Goal: Transaction & Acquisition: Purchase product/service

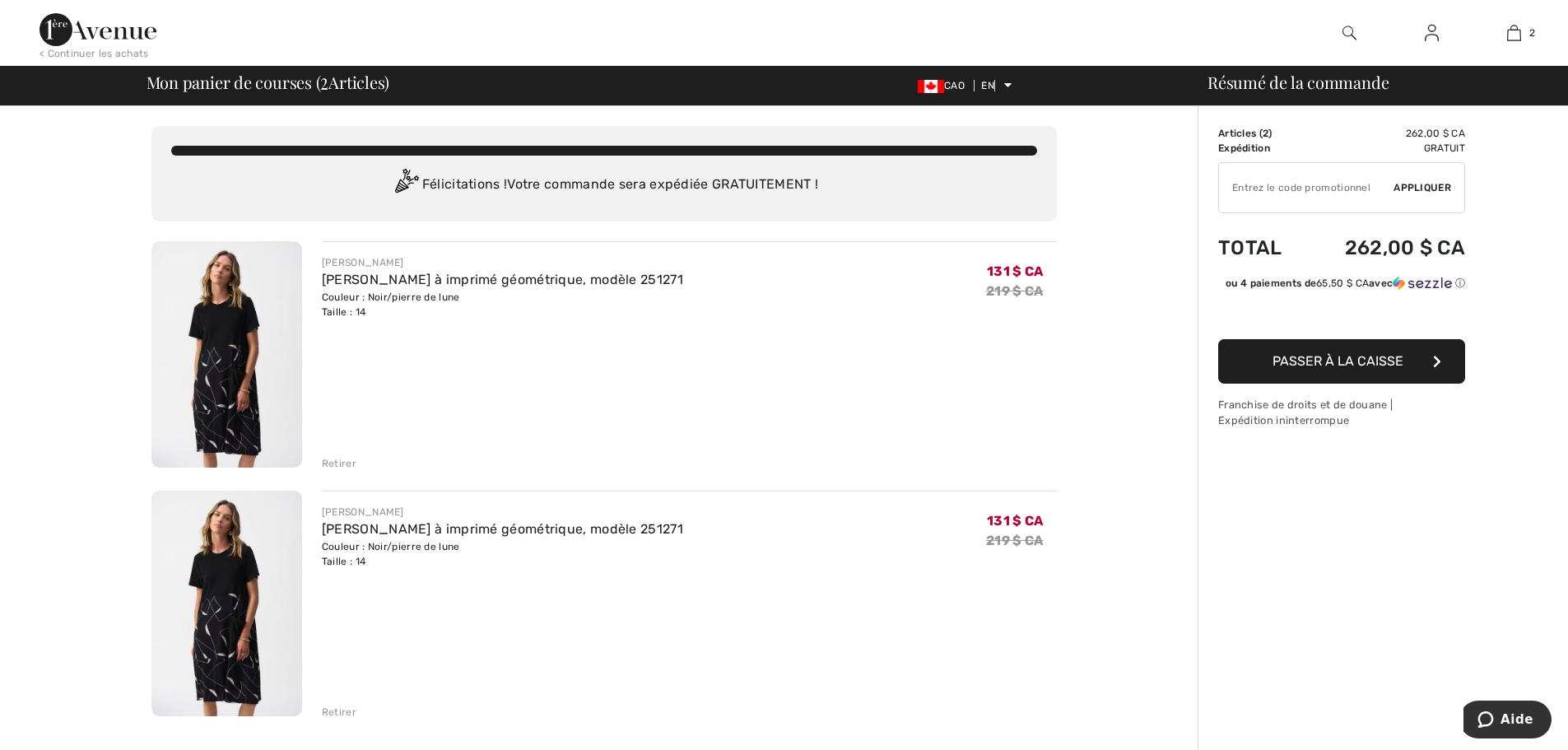
click at [321, 708] on font "Retirer" at bounding box center [339, 712] width 35 height 11
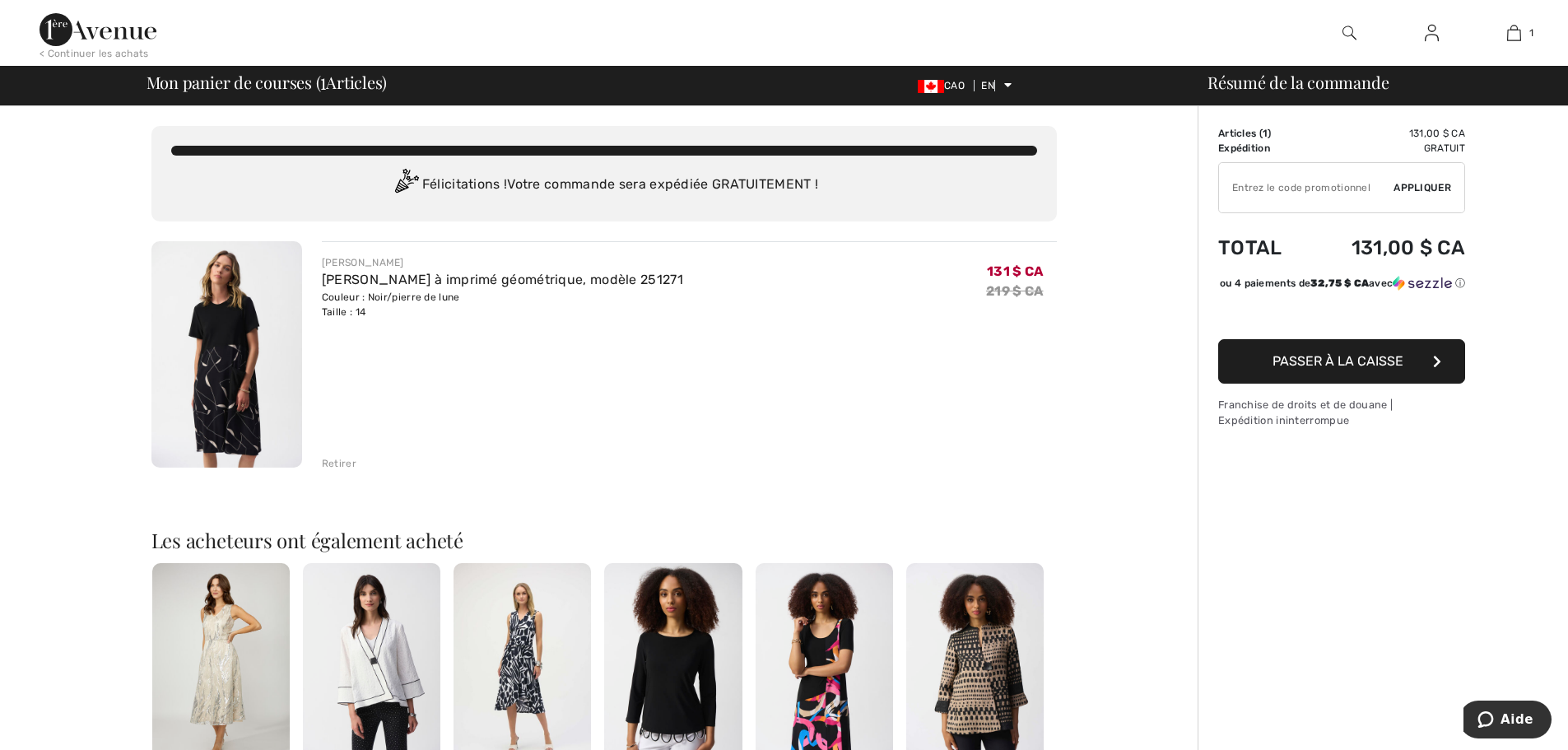
scroll to position [164, 0]
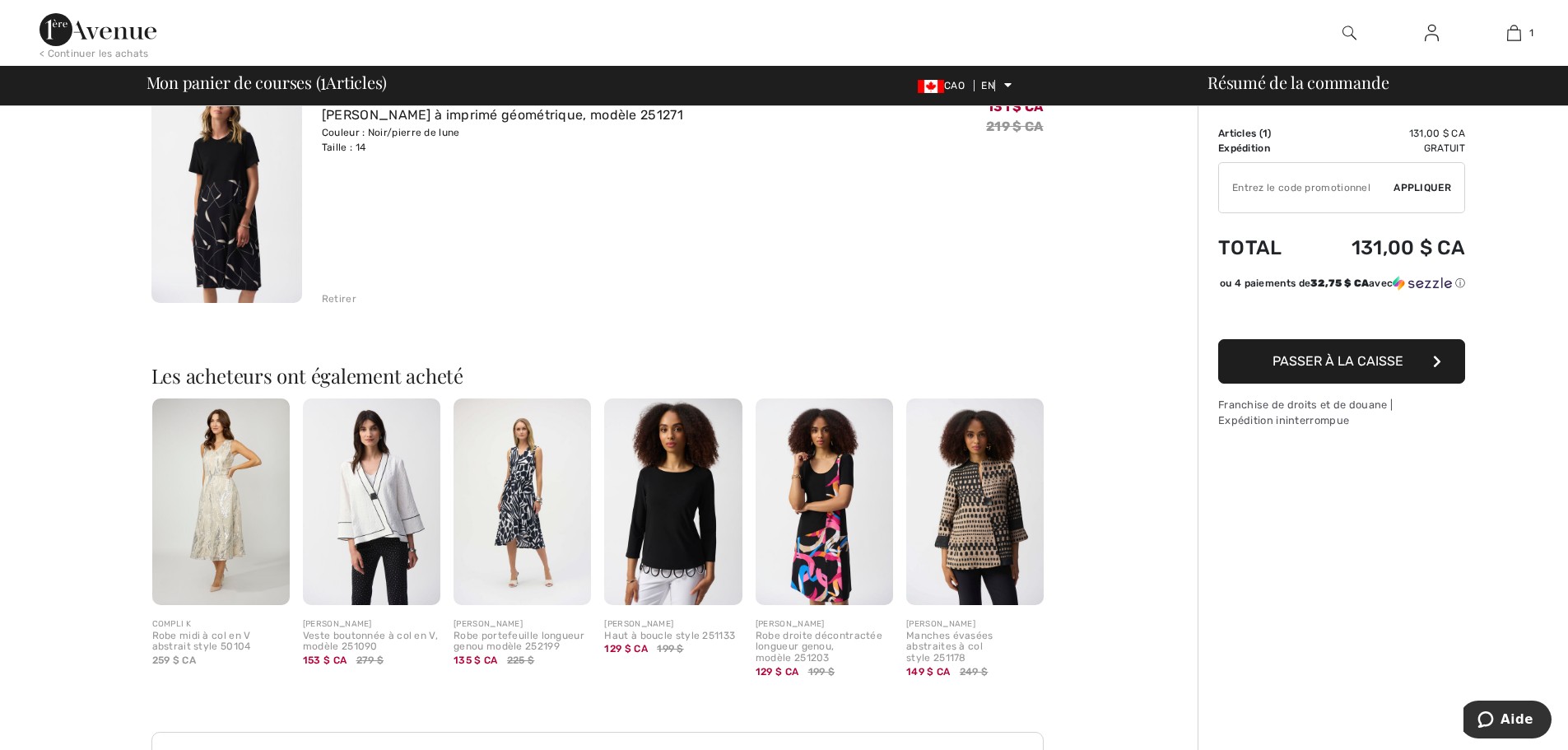
click at [830, 645] on font "Robe droite décontractée longueur genou, modèle 251203" at bounding box center [819, 647] width 127 height 35
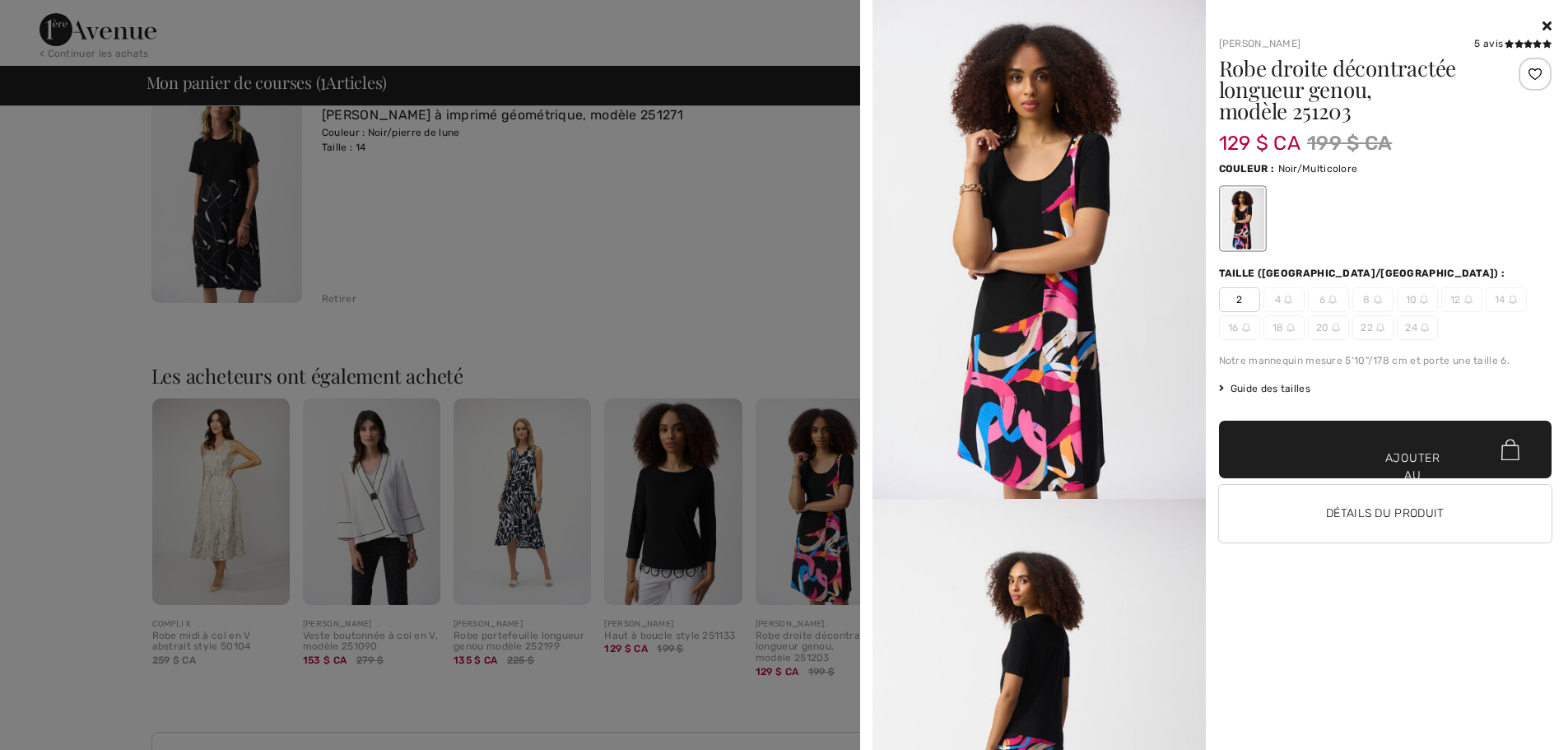
click at [560, 278] on div at bounding box center [784, 375] width 1568 height 750
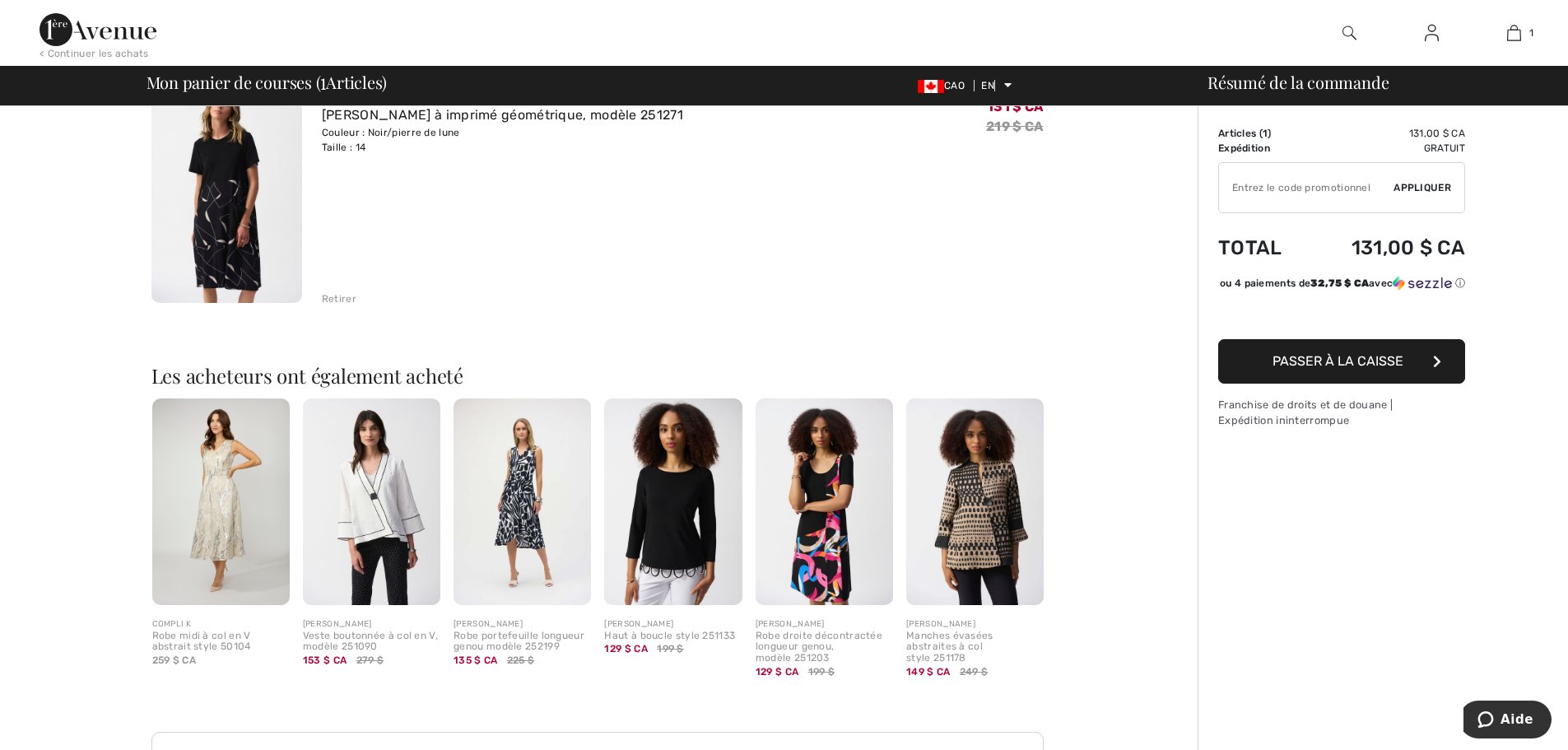
click at [1361, 368] on font "Passer à la caisse" at bounding box center [1338, 361] width 131 height 16
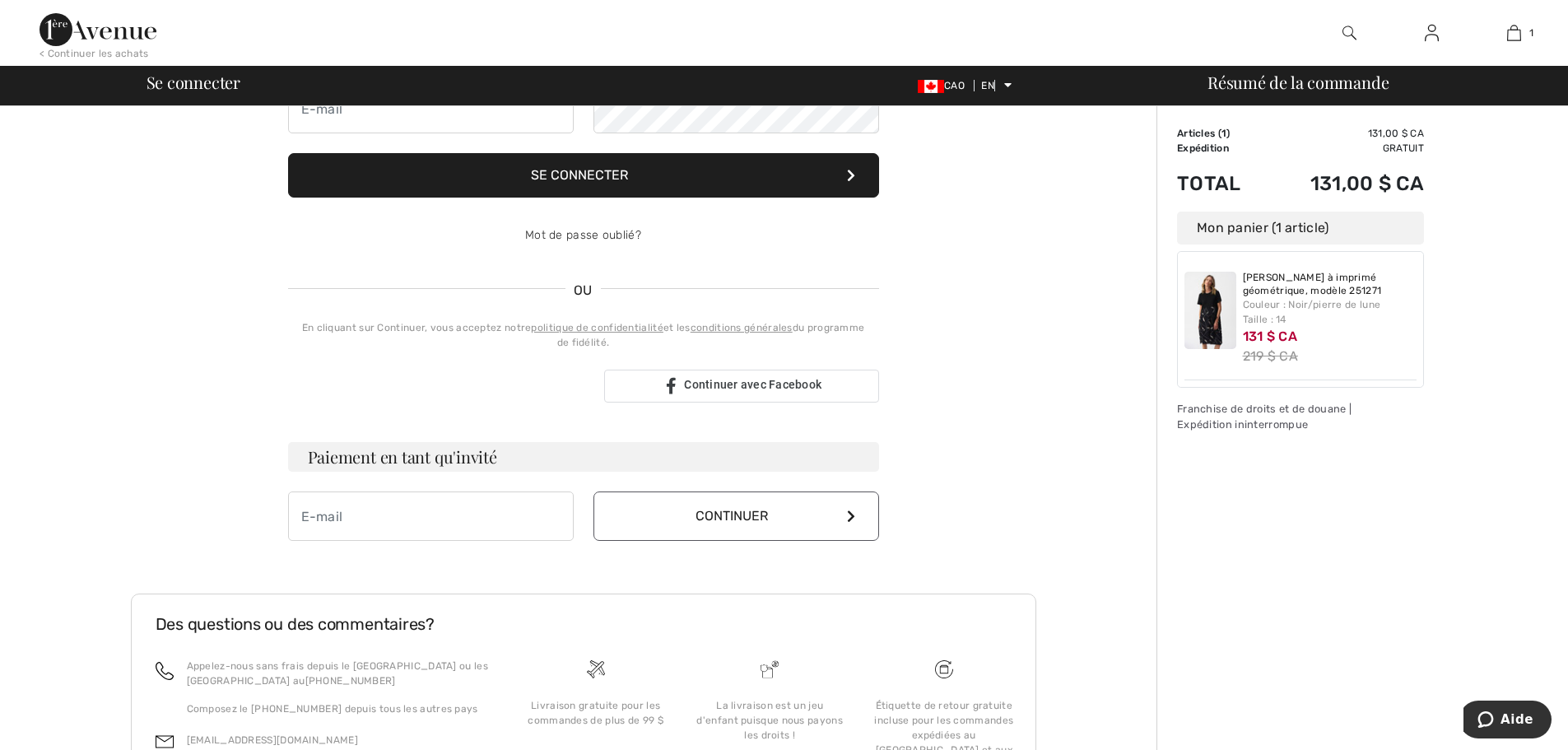
scroll to position [247, 0]
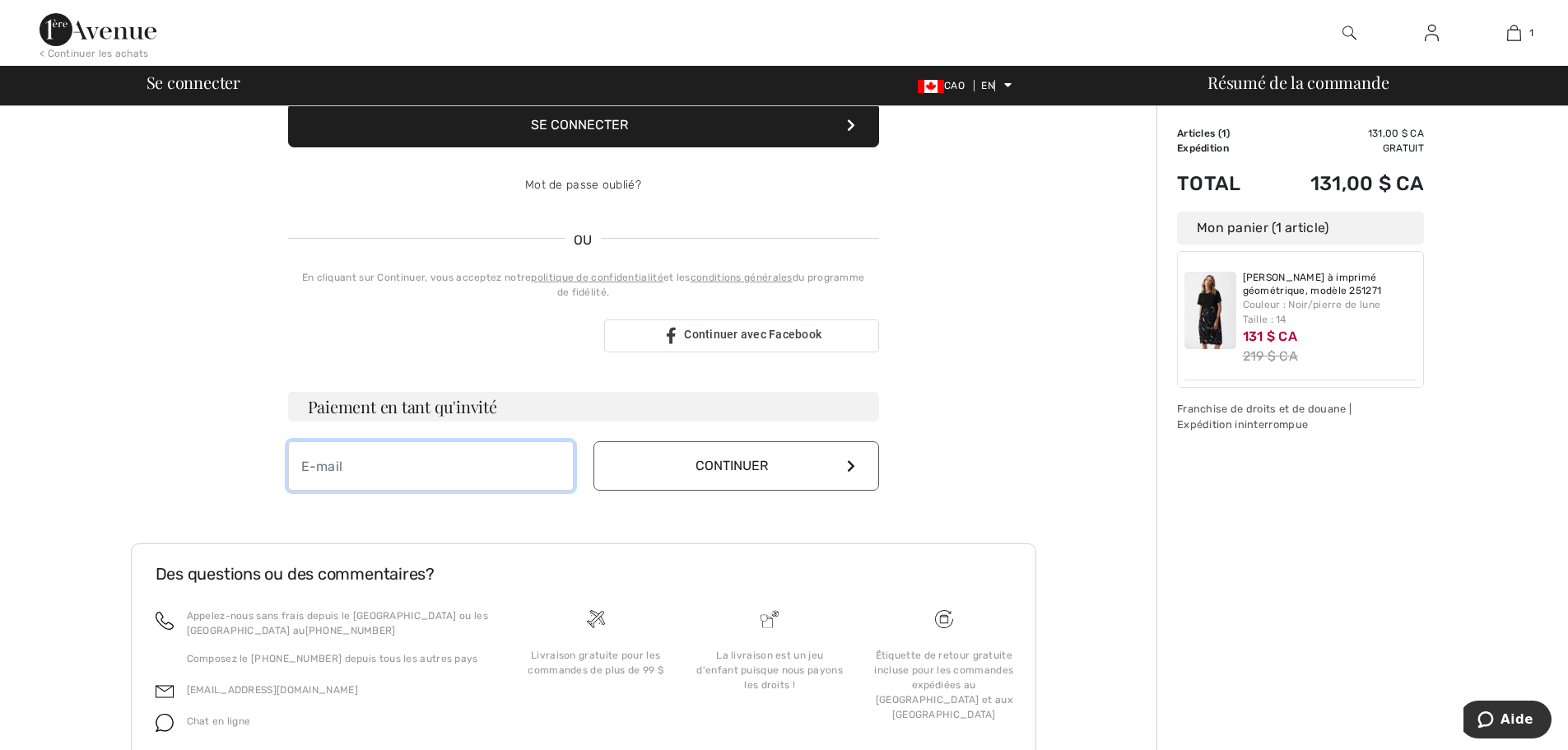
click at [458, 463] on input "email" at bounding box center [431, 466] width 286 height 50
type input "[PERSON_NAME][EMAIL_ADDRESS][DOMAIN_NAME]"
click at [801, 475] on button "Continuer" at bounding box center [736, 466] width 286 height 50
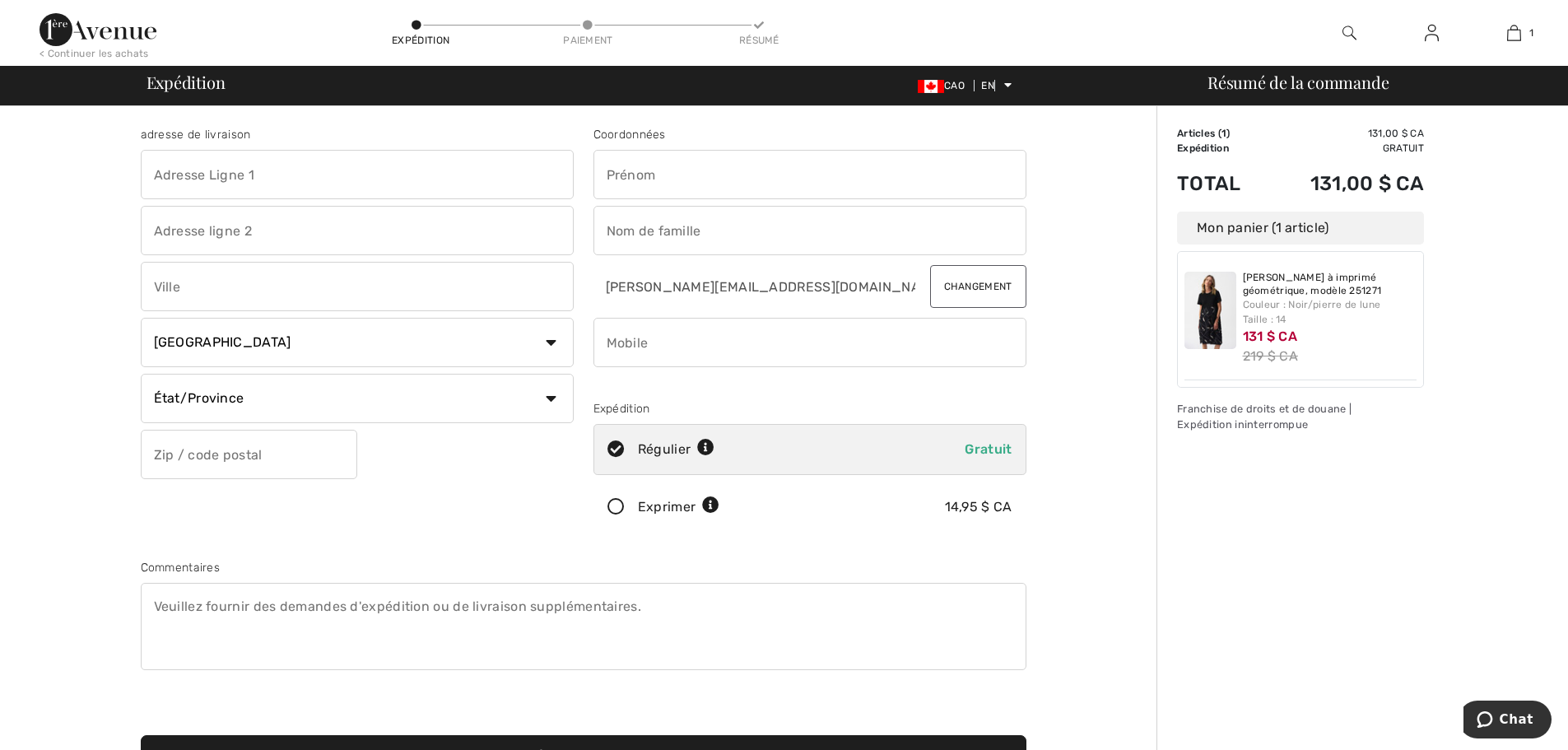
click at [284, 177] on input "text" at bounding box center [357, 174] width 433 height 50
type input "186, Gérard Roussel"
click at [264, 229] on input "text" at bounding box center [357, 230] width 433 height 50
click at [246, 283] on input "text" at bounding box center [357, 286] width 433 height 50
type input "Rimouski"
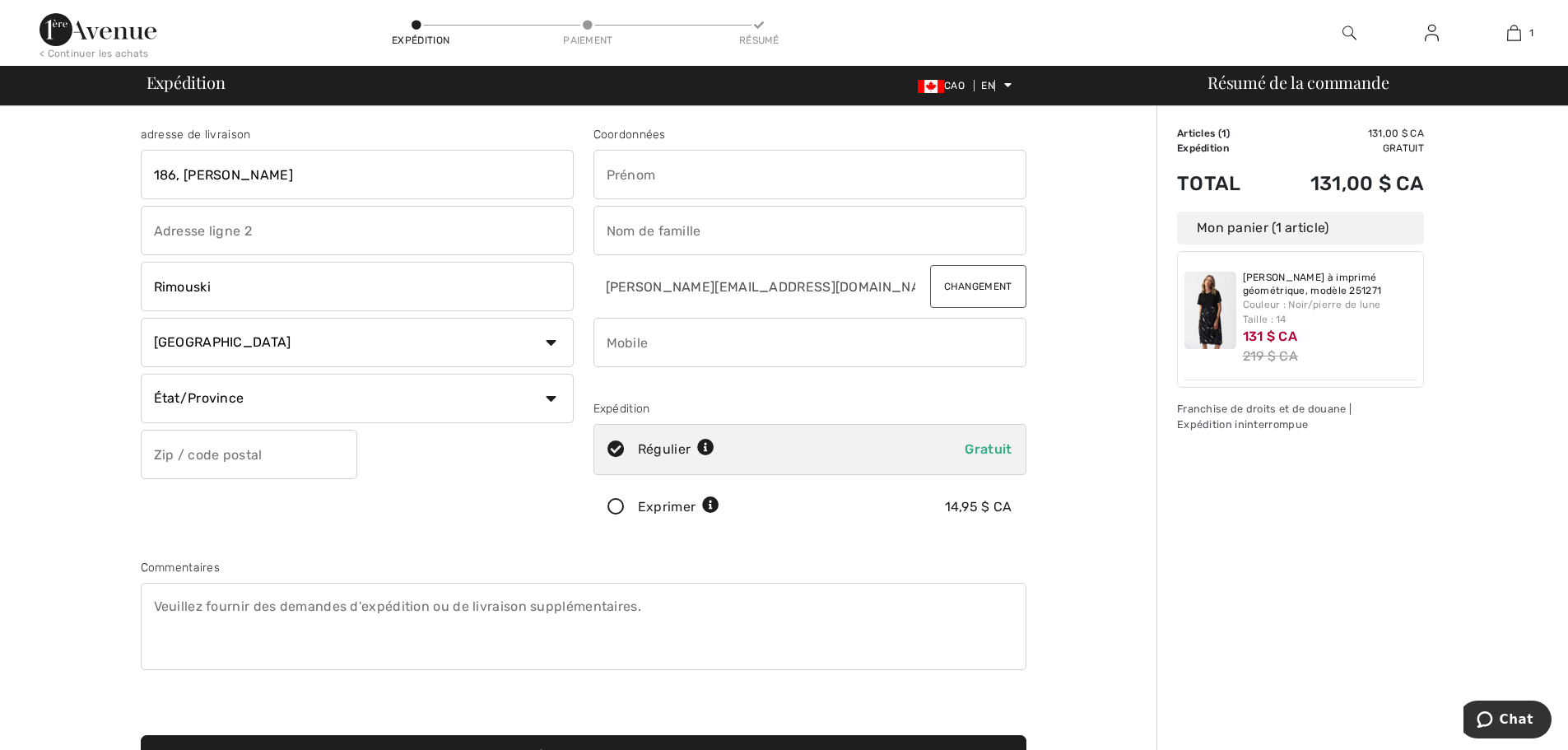
click at [237, 395] on select "État/Province Alberta Colombie-Britannique Manitoba Nouveau-Brunswick Terre-Neu…" at bounding box center [357, 398] width 433 height 50
select select "QC"
click at [141, 374] on select "État/Province Alberta Colombie-Britannique Manitoba Nouveau-Brunswick Terre-Neu…" at bounding box center [357, 398] width 433 height 50
click at [232, 457] on input "text" at bounding box center [248, 455] width 216 height 50
type input "G0L1B0"
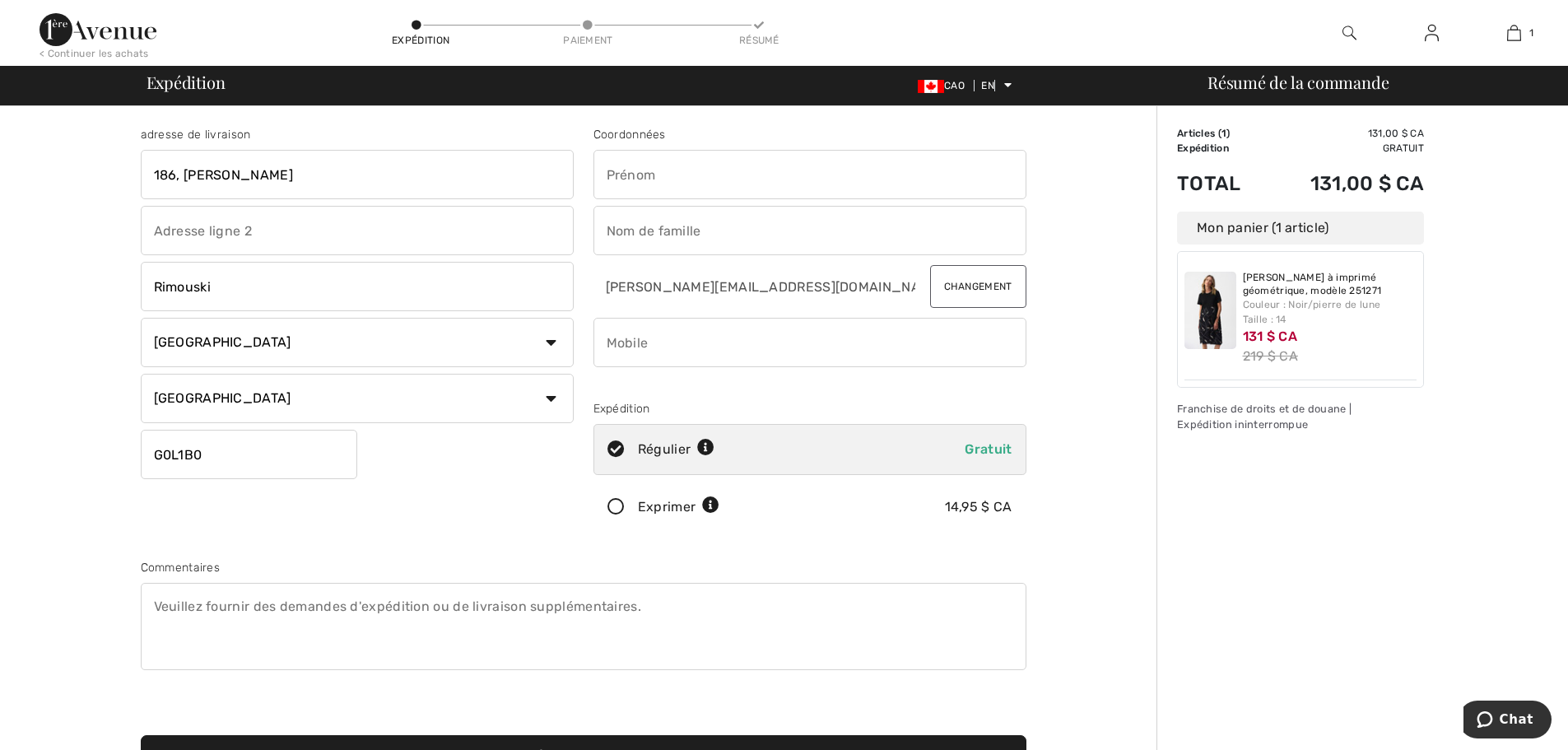
click at [663, 165] on input "text" at bounding box center [810, 174] width 433 height 50
type input "Lynda"
click at [695, 234] on input "text" at bounding box center [810, 230] width 433 height 50
type input "Anctil"
click at [697, 337] on input "phone" at bounding box center [810, 342] width 433 height 50
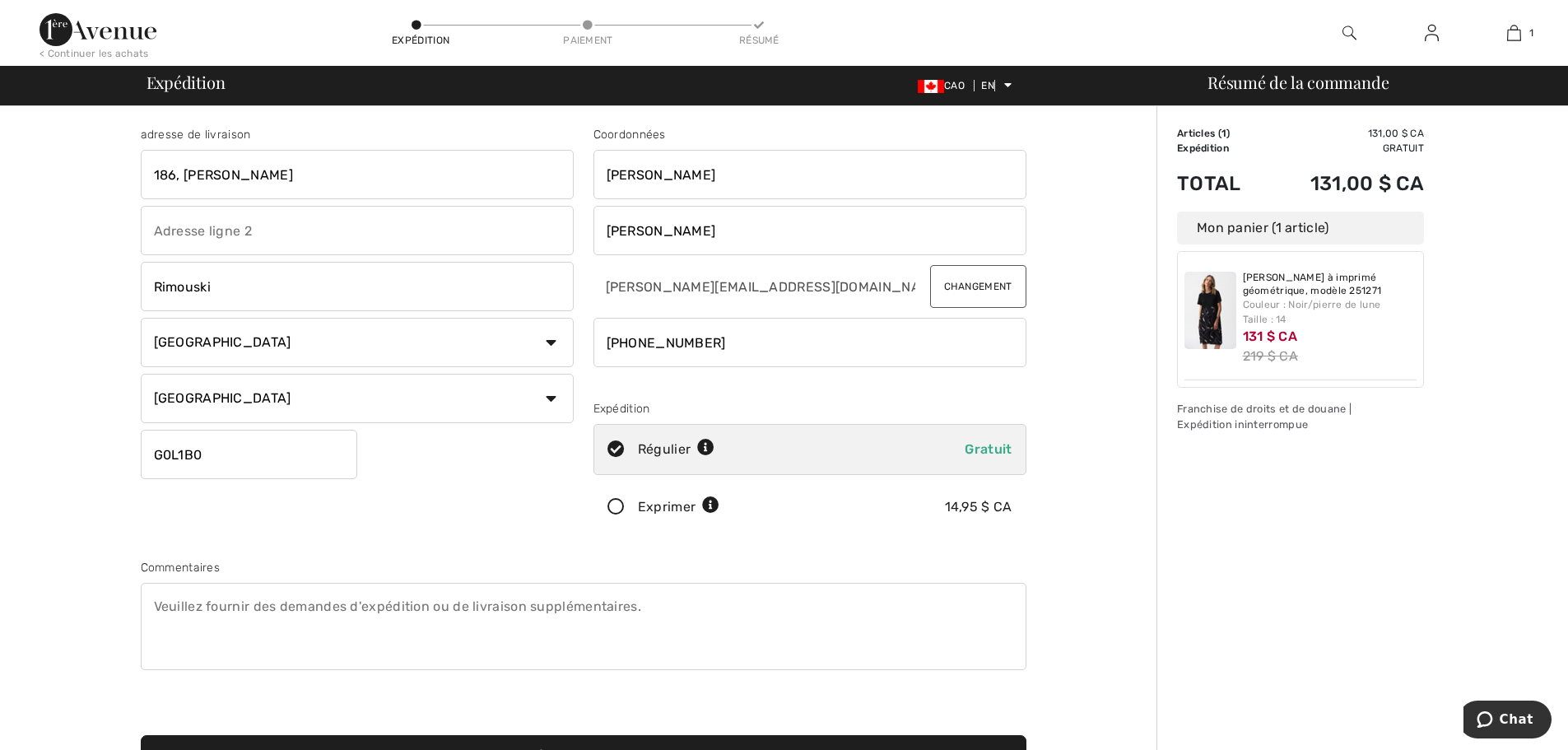
type input "4189311928"
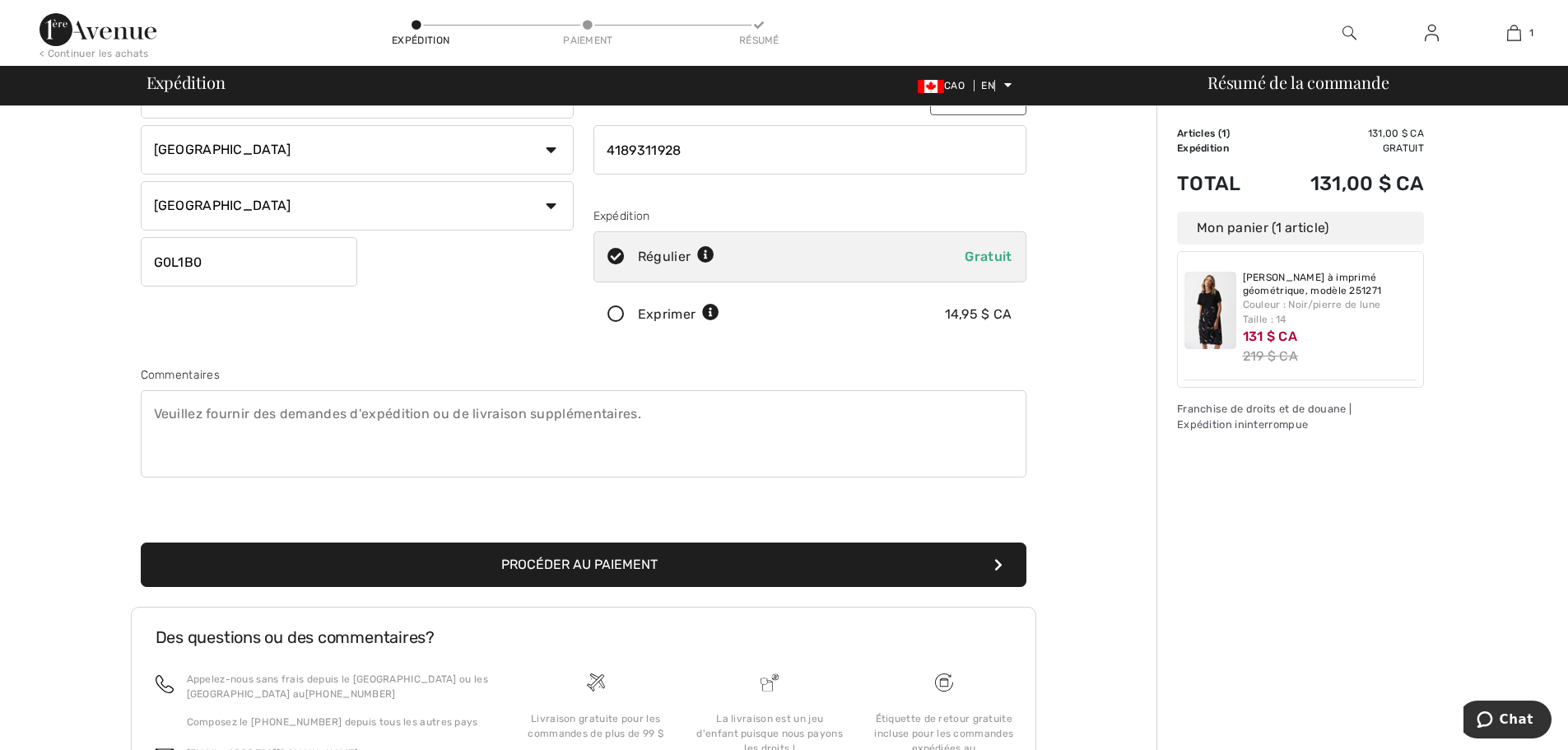
scroll to position [323, 0]
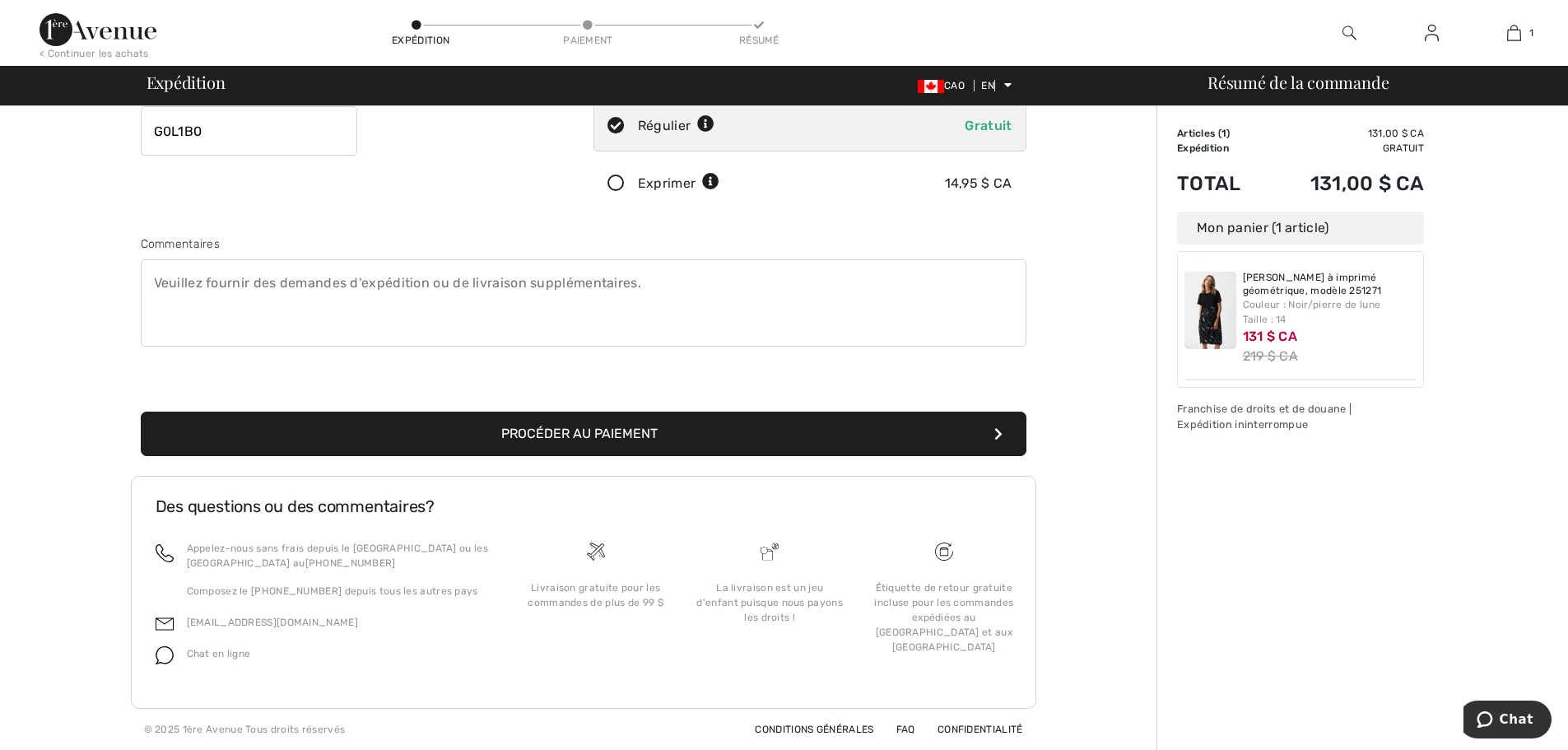
click at [653, 432] on font "Procéder au paiement" at bounding box center [579, 434] width 156 height 16
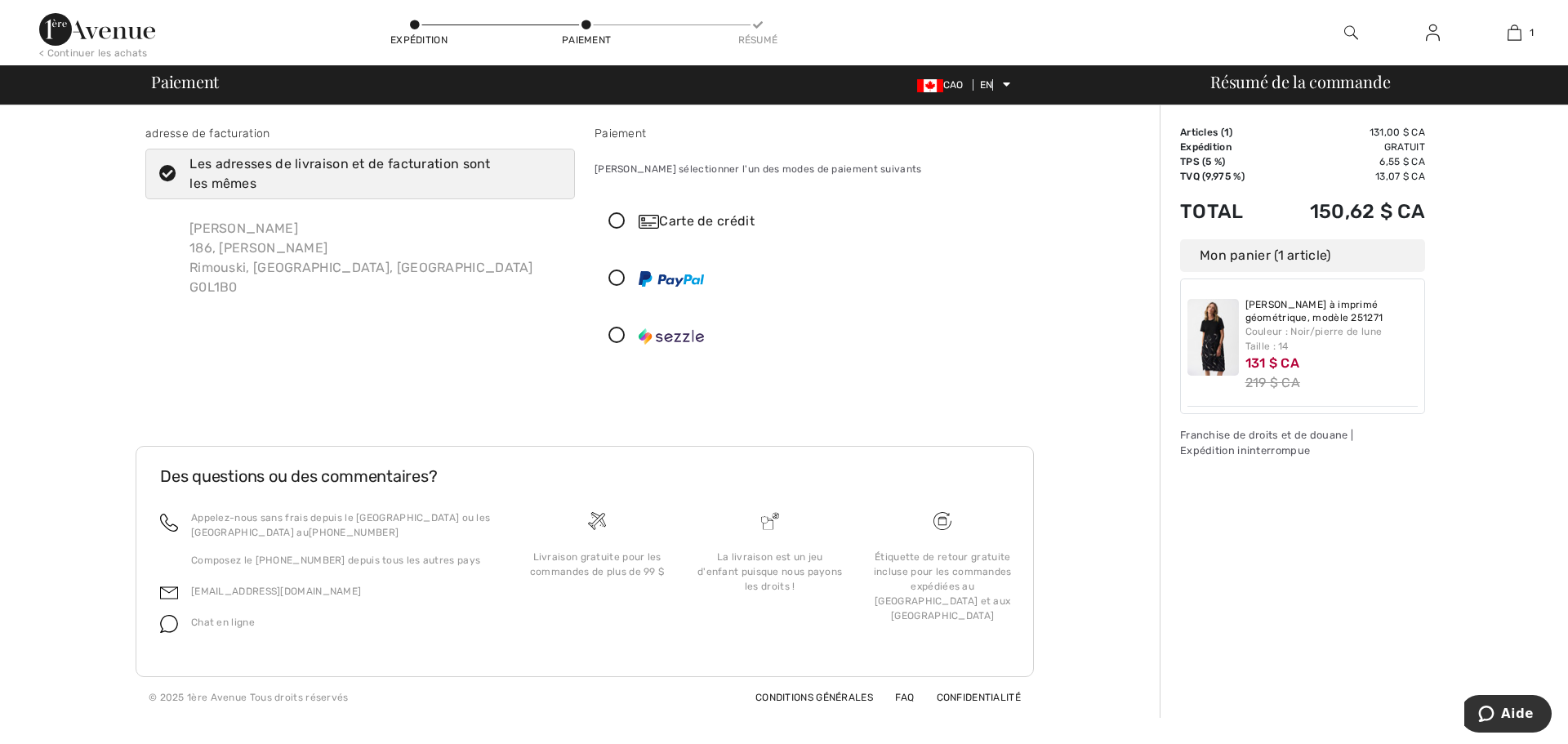
click at [622, 224] on icon at bounding box center [617, 222] width 43 height 17
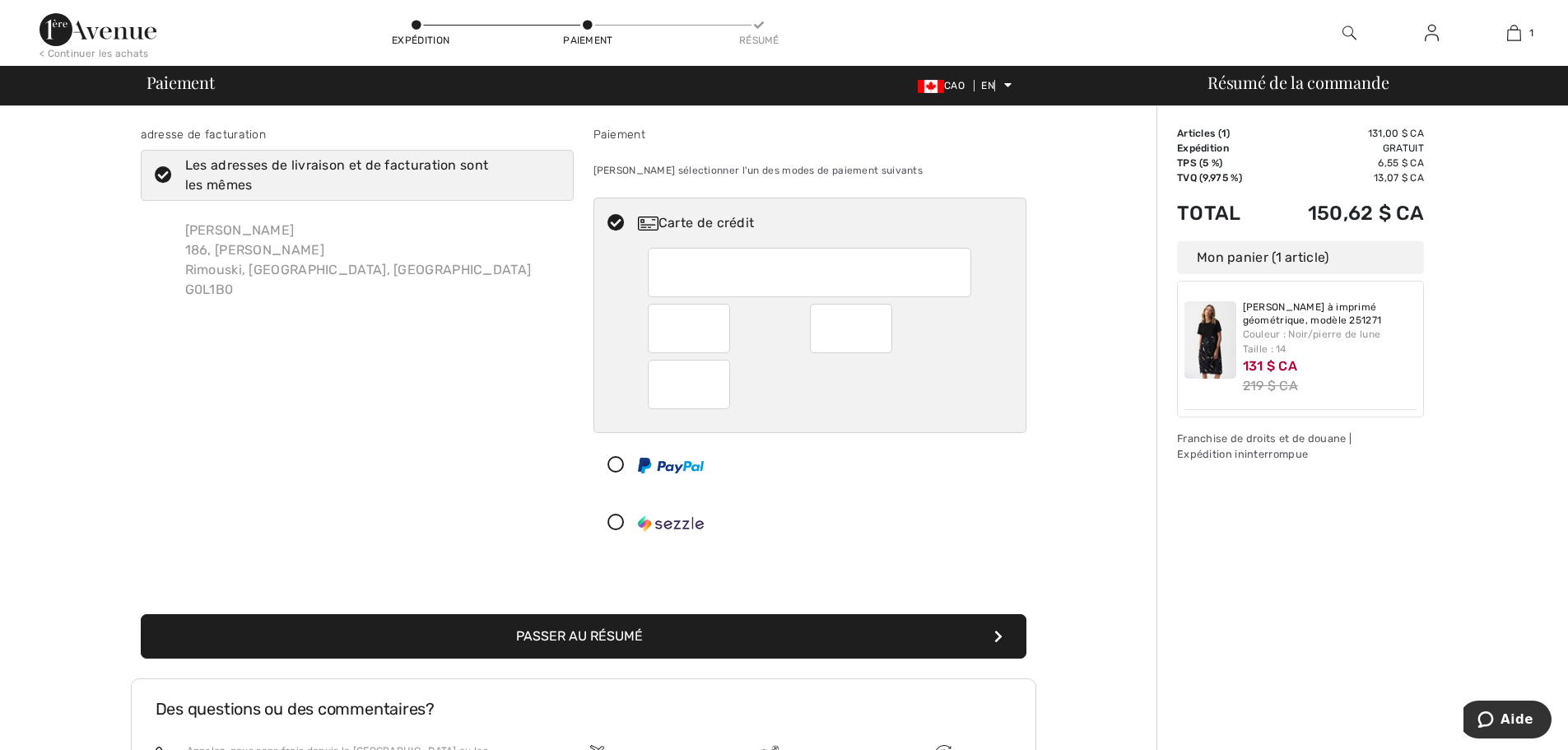
click at [805, 639] on button "Passer au résumé" at bounding box center [583, 636] width 885 height 44
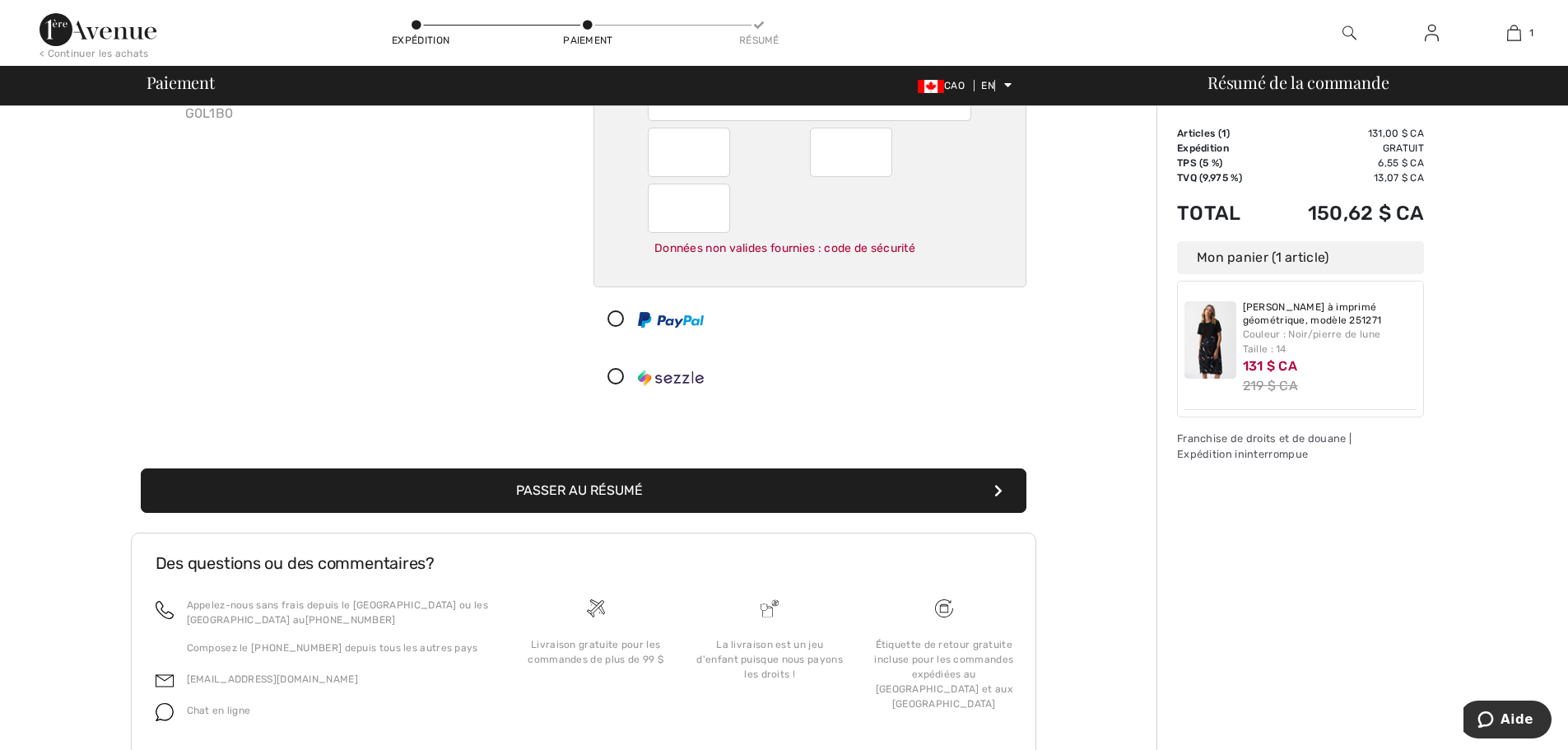
scroll to position [233, 0]
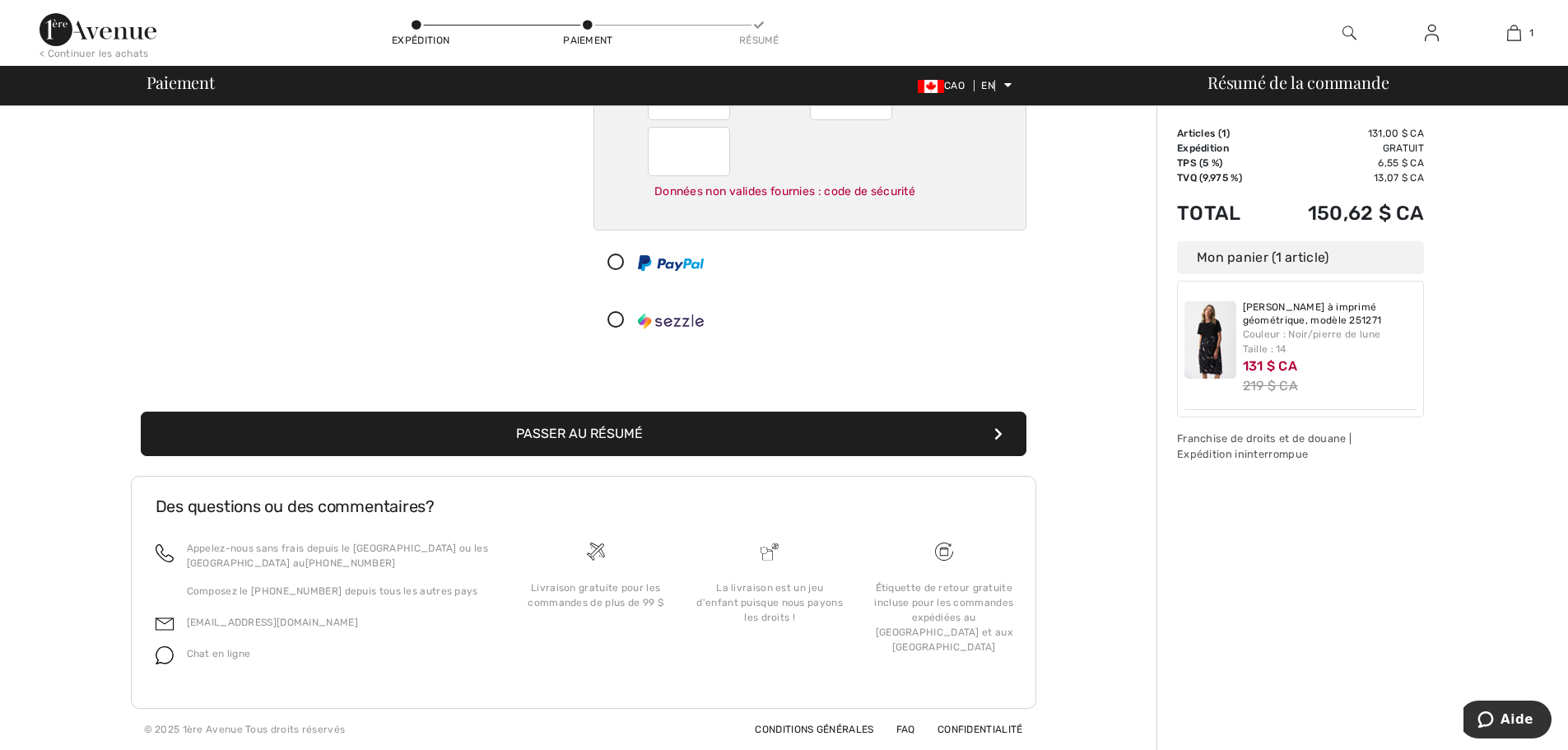
click at [982, 438] on button "Passer au résumé" at bounding box center [583, 434] width 885 height 44
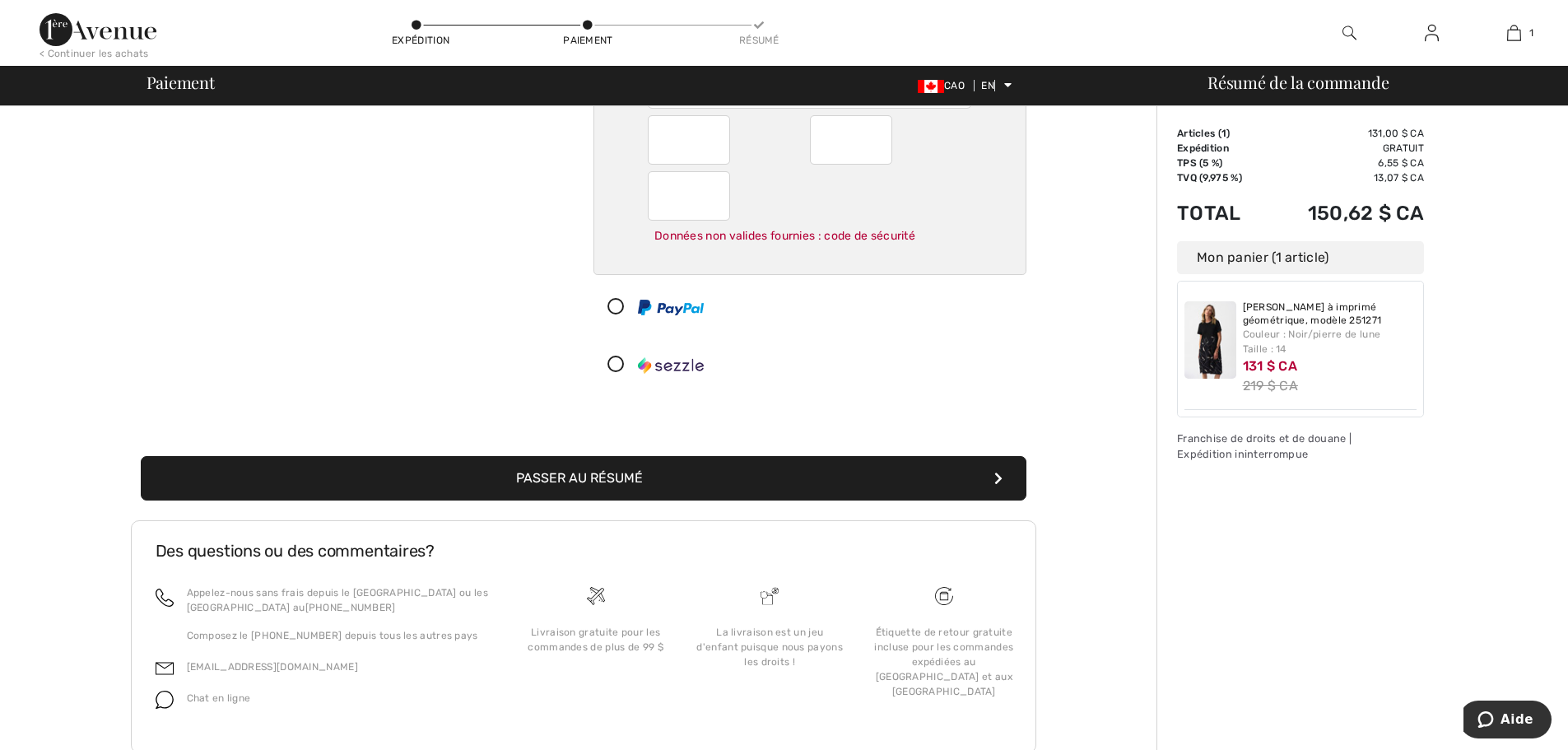
scroll to position [66, 0]
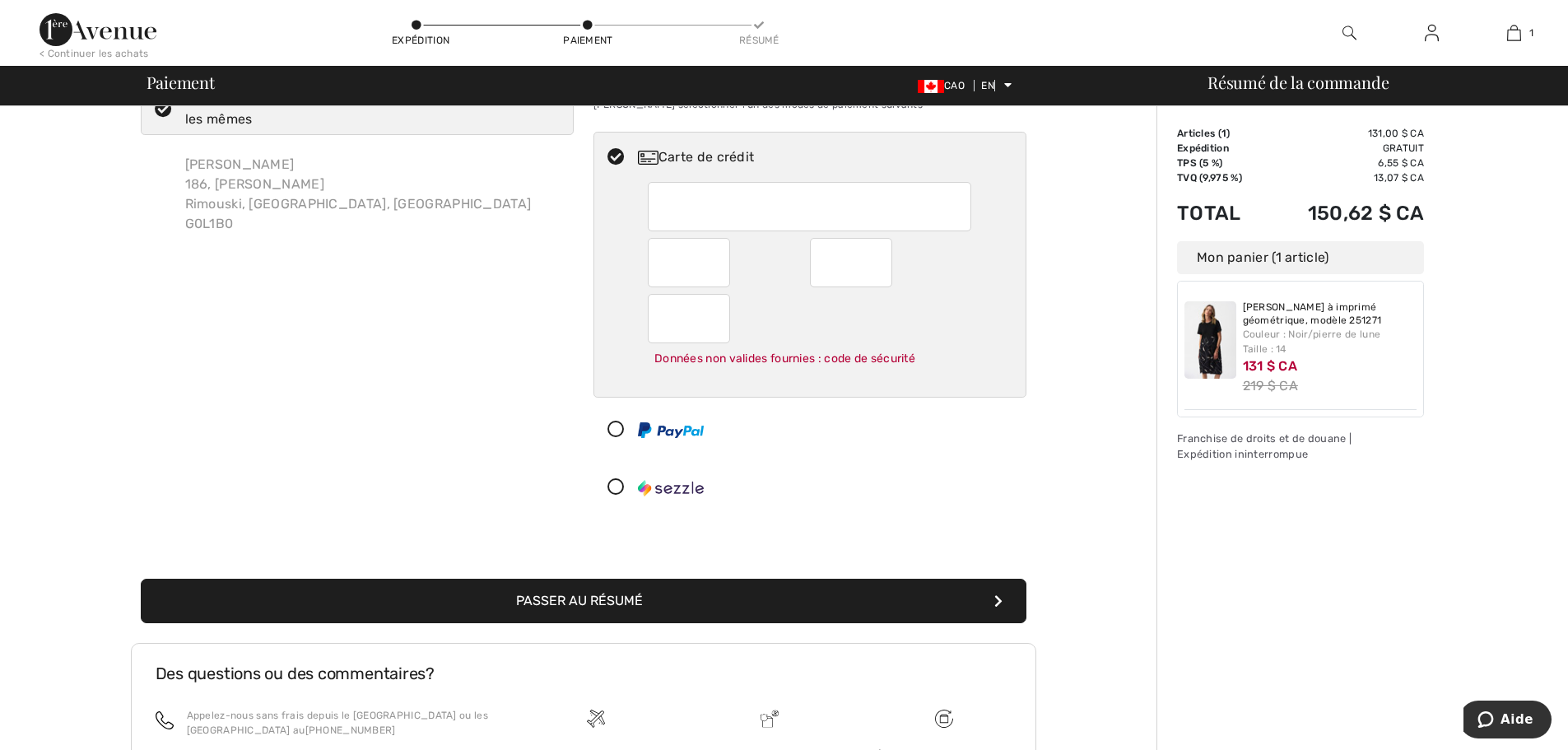
click at [796, 600] on button "Passer au résumé" at bounding box center [583, 601] width 885 height 44
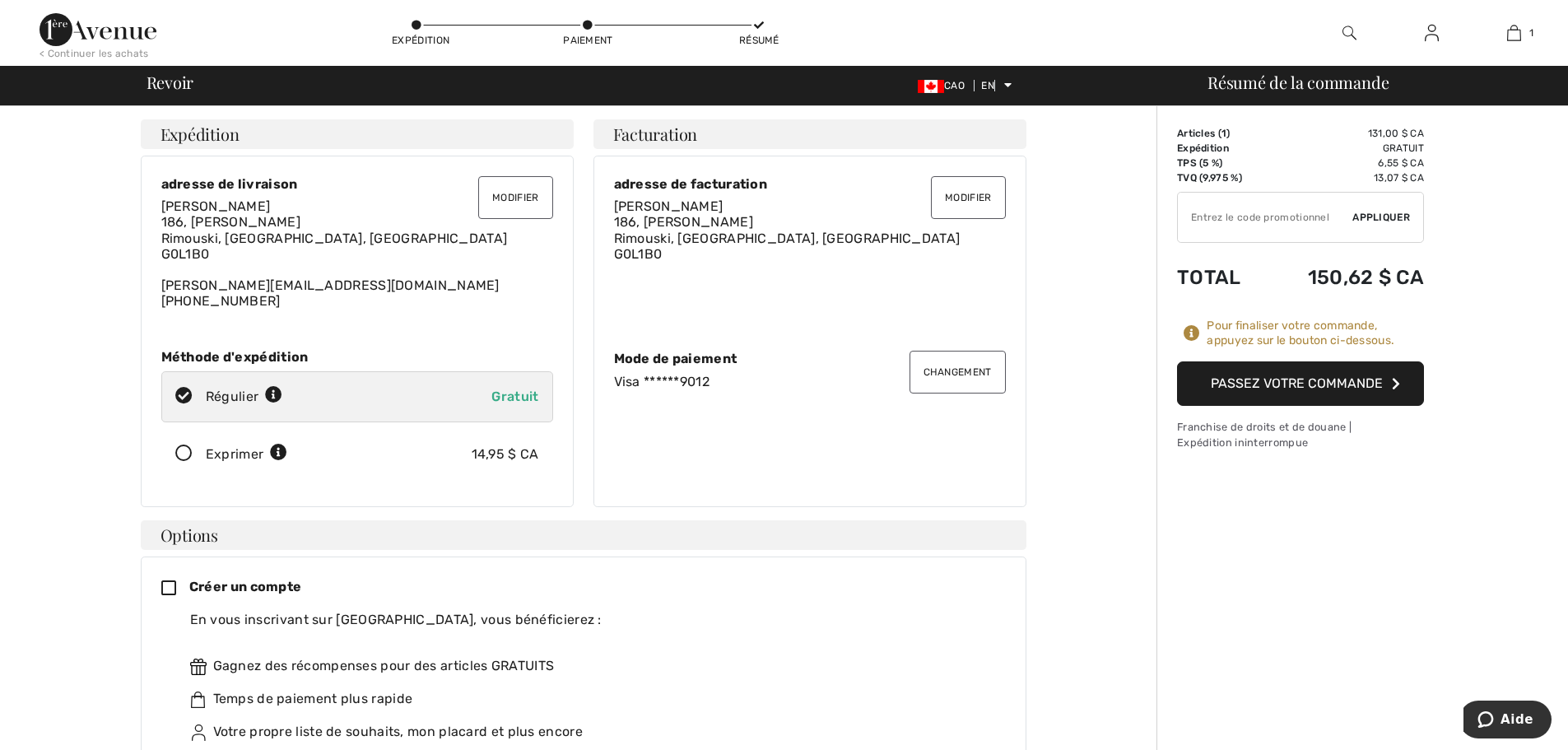
click at [1267, 391] on button "Passez votre commande" at bounding box center [1300, 383] width 247 height 44
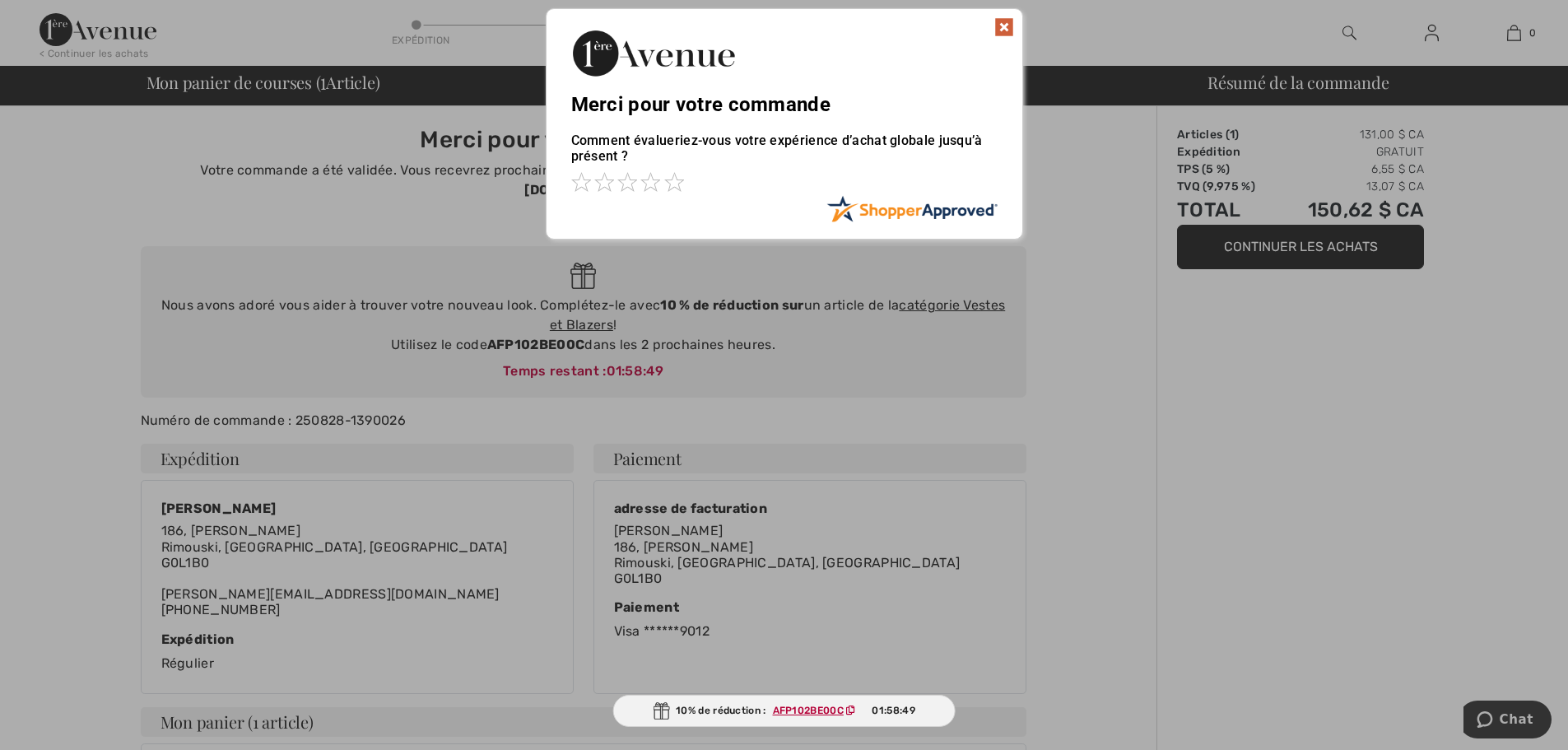
click at [1002, 28] on img at bounding box center [1004, 27] width 20 height 20
